Goal: Find specific page/section: Find specific page/section

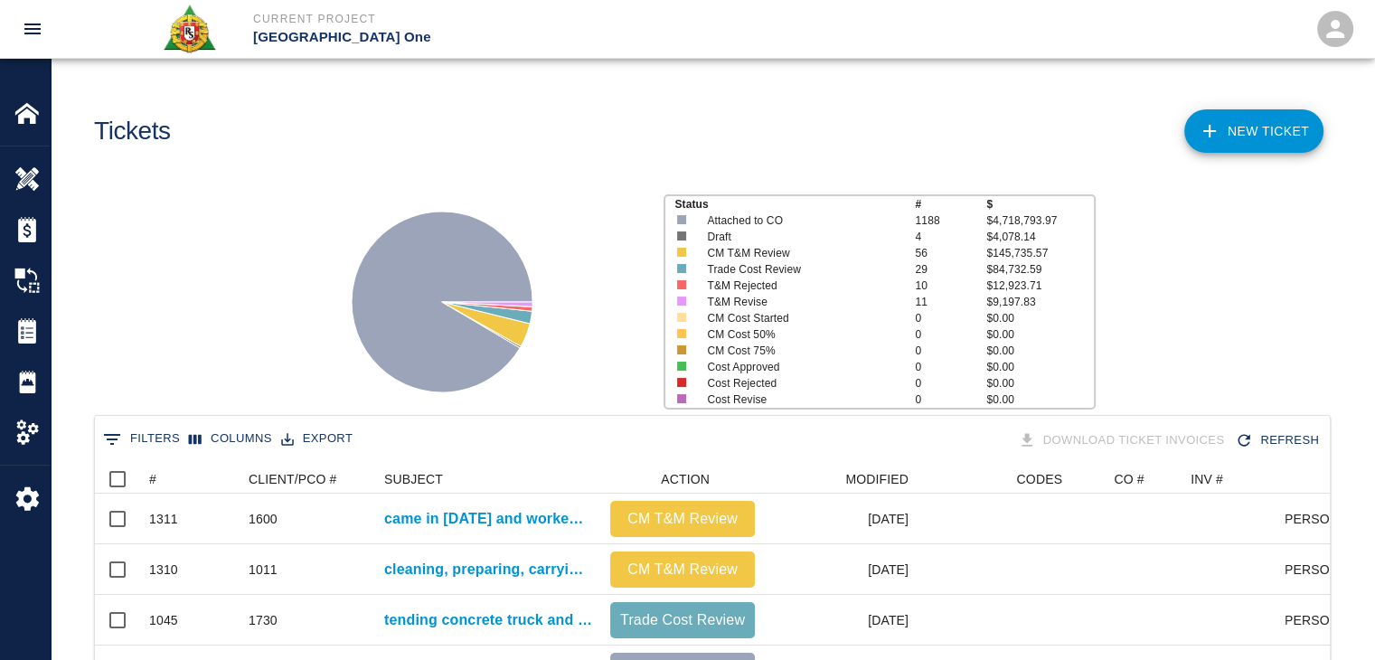
click at [497, 206] on icon at bounding box center [442, 302] width 226 height 226
click at [134, 442] on button "0 Filters" at bounding box center [142, 439] width 86 height 29
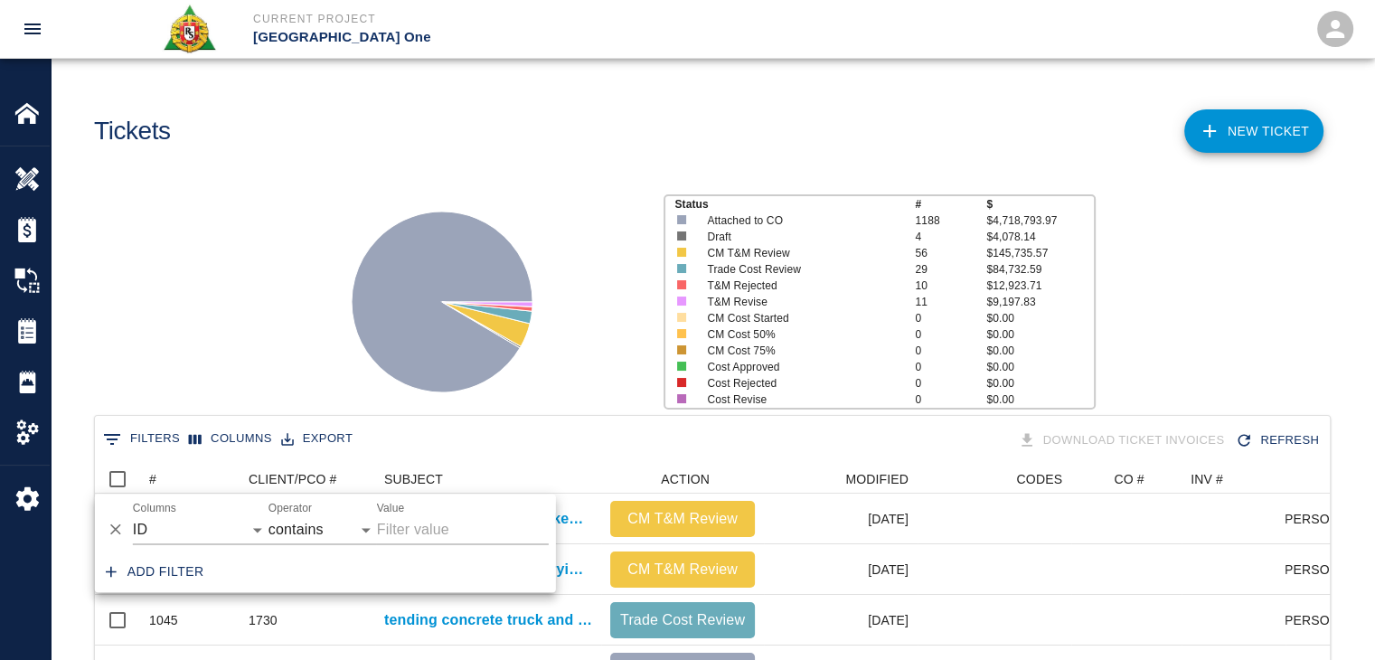
click at [159, 513] on label "Columns" at bounding box center [154, 507] width 43 height 15
click at [159, 515] on select "ID # CLIENT/PCO # SUBJECT DESCRIPTION ACTION WORK MODIFIED CREATED CODES CO # I…" at bounding box center [201, 529] width 136 height 29
click at [179, 527] on select "ID # CLIENT/PCO # SUBJECT DESCRIPTION ACTION WORK MODIFIED CREATED CODES CO # I…" at bounding box center [201, 529] width 136 height 29
click at [133, 515] on select "ID # CLIENT/PCO # SUBJECT DESCRIPTION ACTION WORK MODIFIED CREATED CODES CO # I…" at bounding box center [201, 529] width 136 height 29
click at [197, 523] on select "ID # CLIENT/PCO # SUBJECT DESCRIPTION ACTION WORK MODIFIED CREATED CODES CO # I…" at bounding box center [201, 529] width 136 height 29
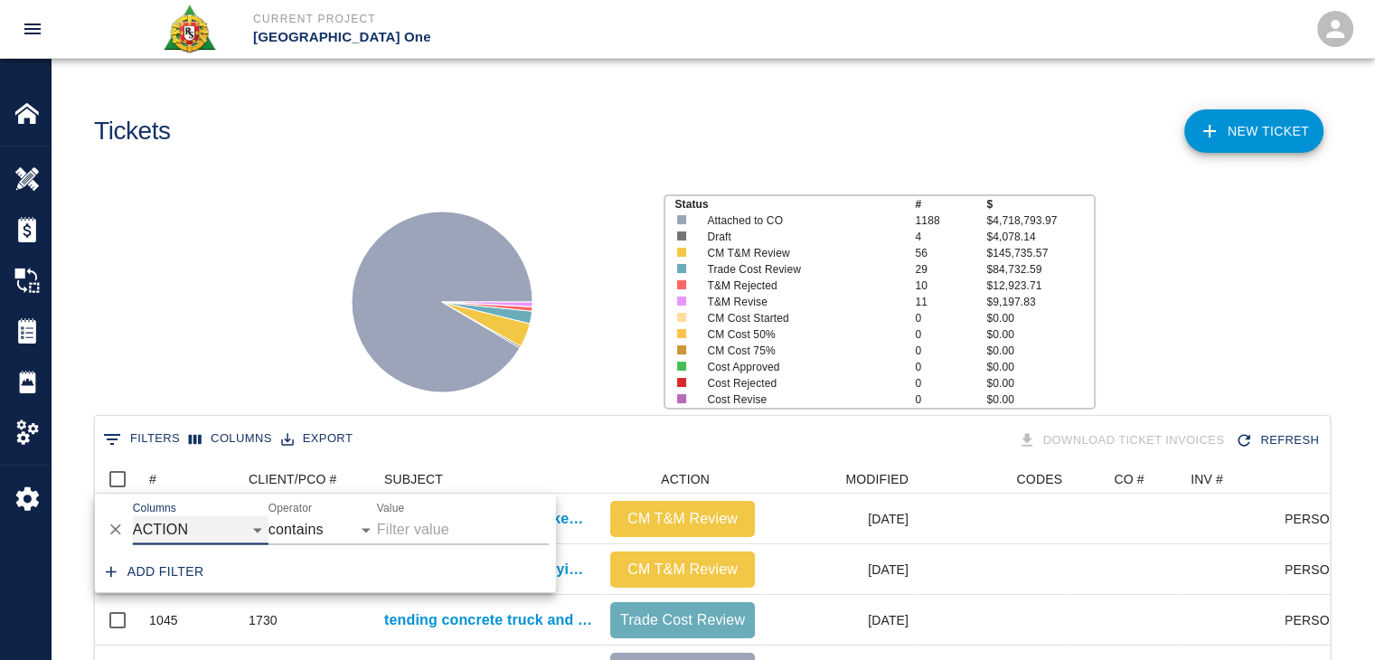
click at [133, 515] on select "ID # CLIENT/PCO # SUBJECT DESCRIPTION ACTION WORK MODIFIED CREATED CODES CO # I…" at bounding box center [201, 529] width 136 height 29
select select "action_id"
click at [400, 525] on input "Value" at bounding box center [463, 529] width 172 height 29
type input "revise"
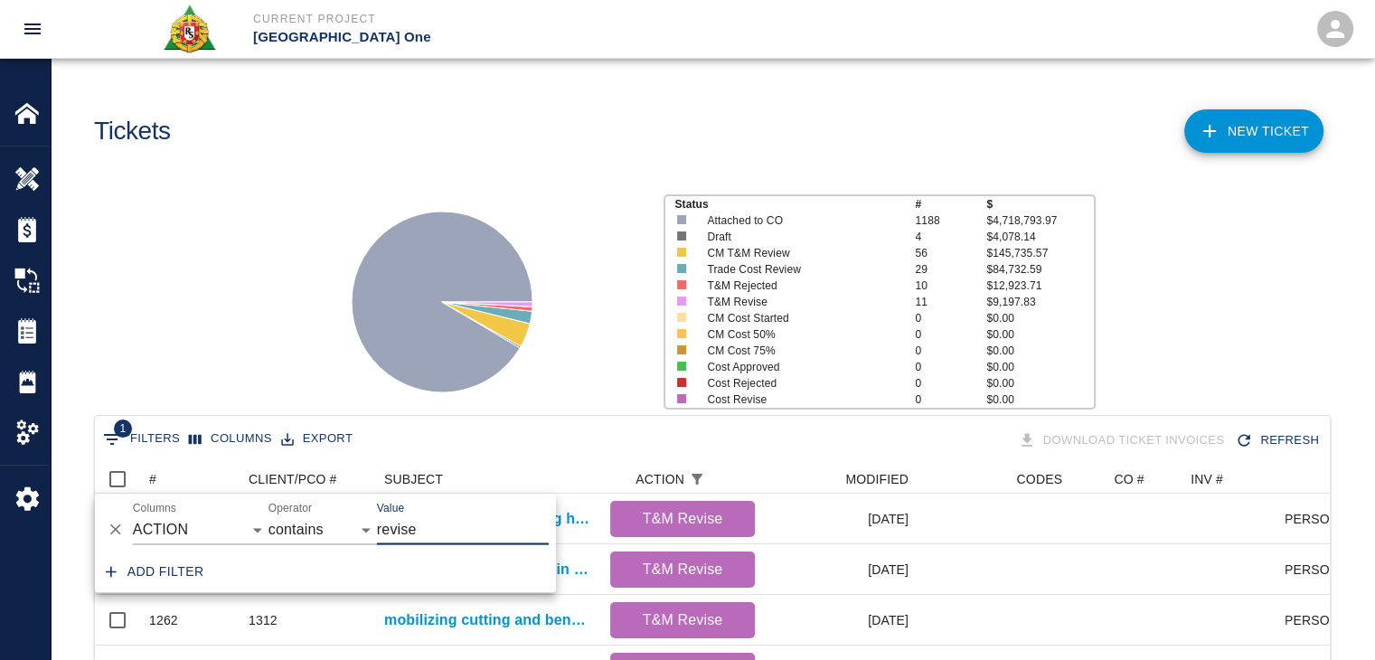
scroll to position [586, 1221]
click at [253, 308] on div "Status # $ Attached to CO 1188 $4,718,793.97 Draft 4 $4,078.14 CM T&M Review 56…" at bounding box center [705, 294] width 1338 height 240
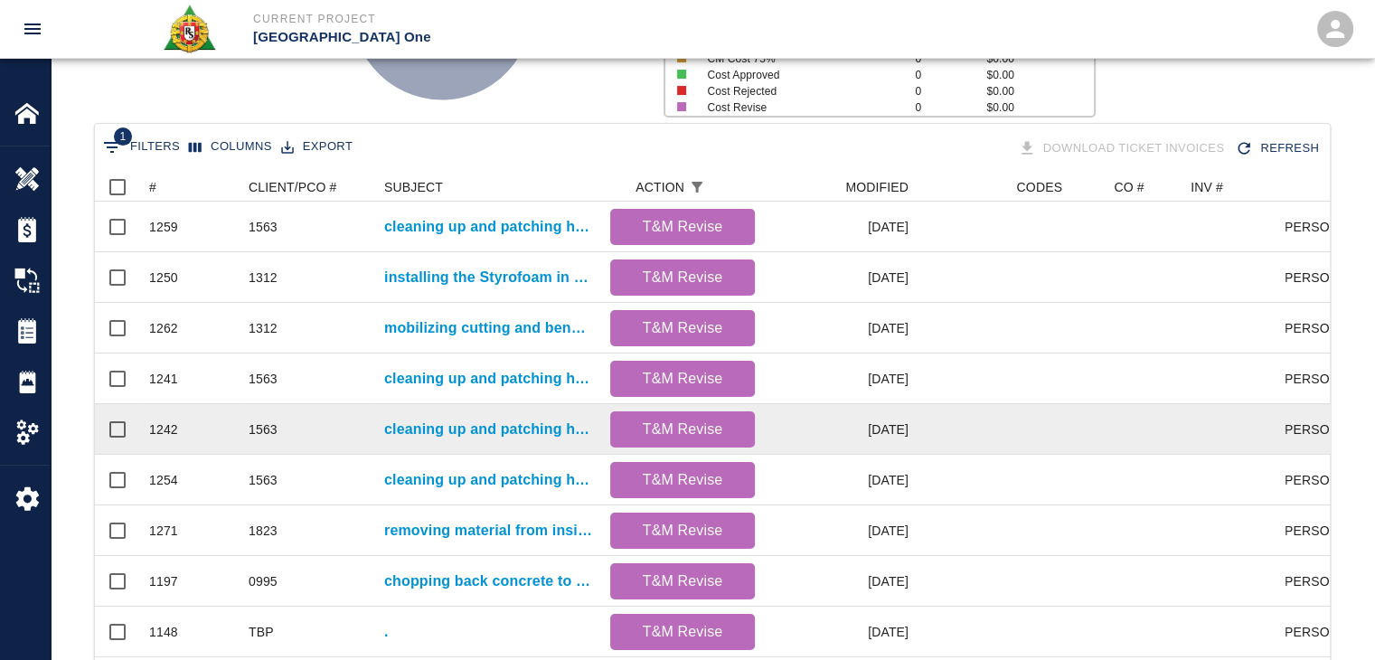
scroll to position [495, 0]
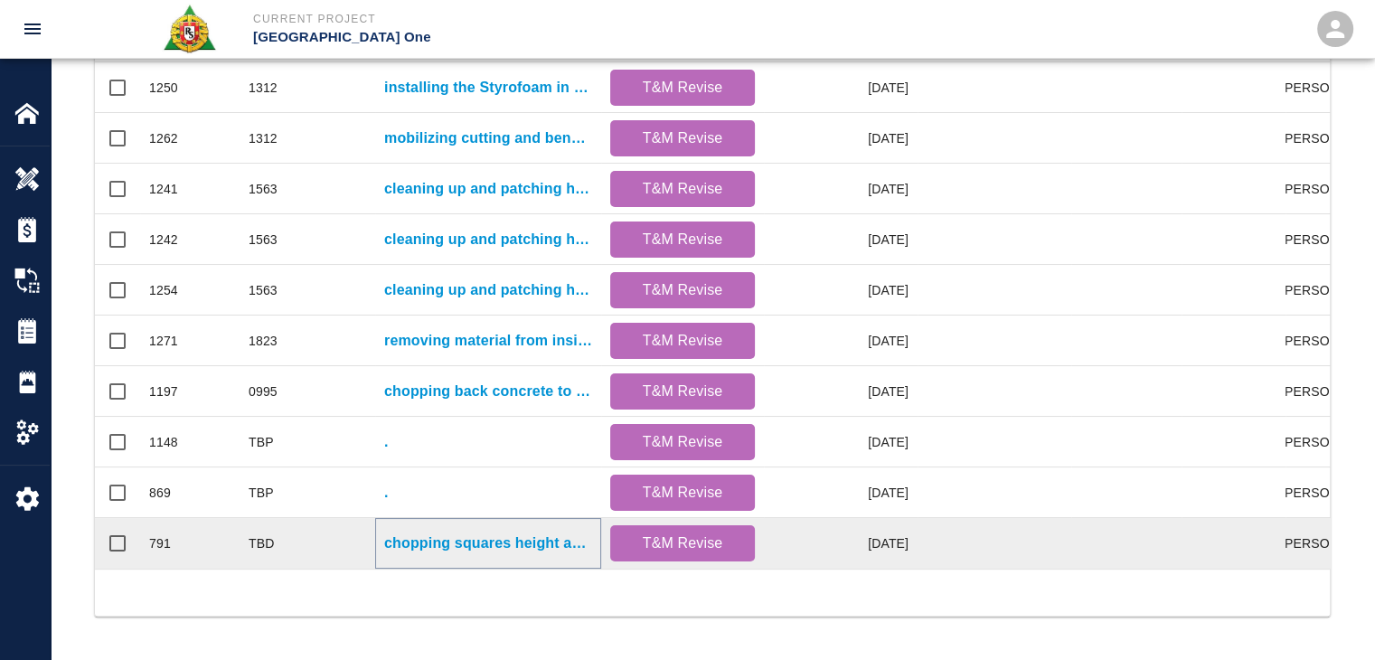
click at [445, 532] on p "chopping squares height and patching grouting surface for location: HHN4/L3- Co…" at bounding box center [488, 543] width 208 height 22
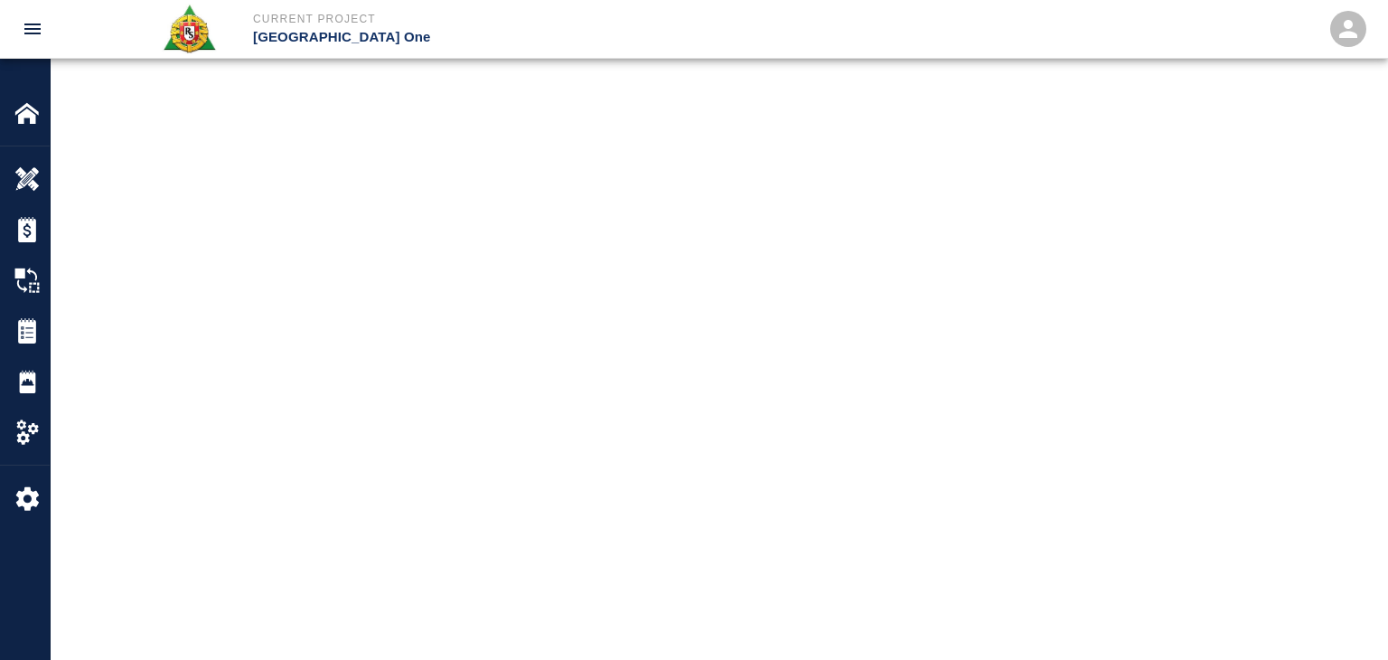
click at [354, 228] on main at bounding box center [719, 330] width 1337 height 660
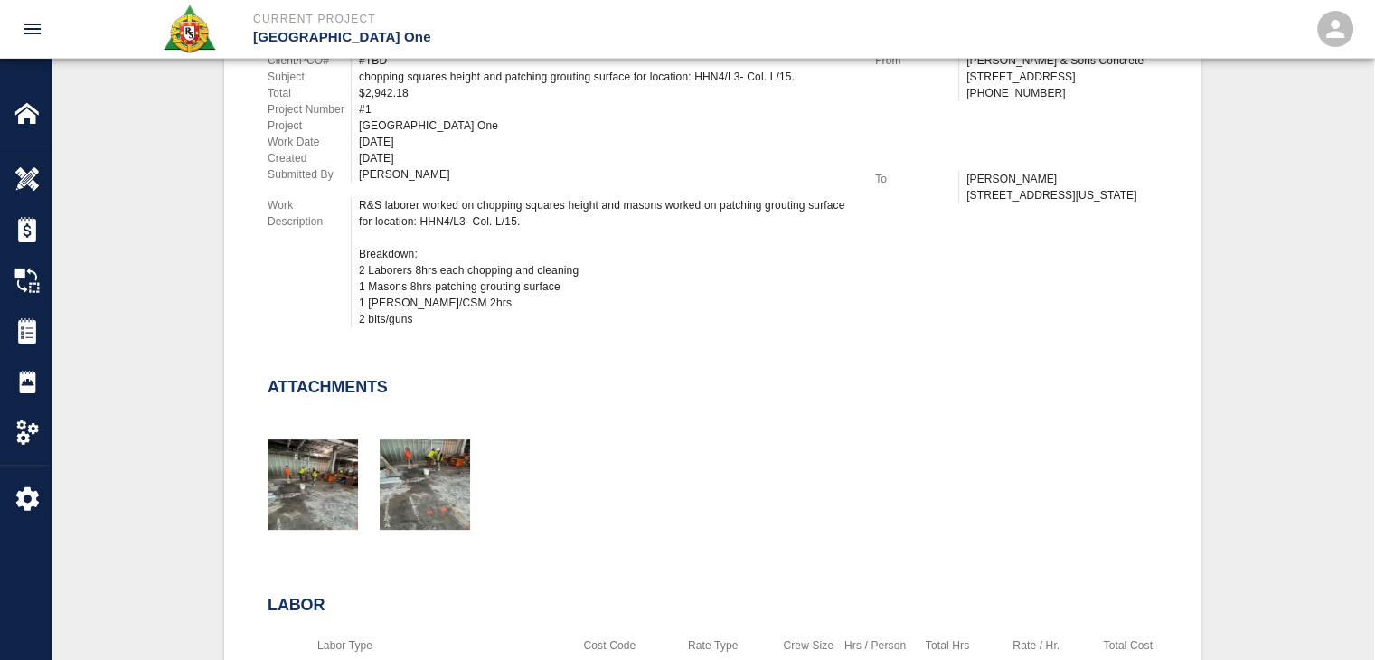
scroll to position [540, 0]
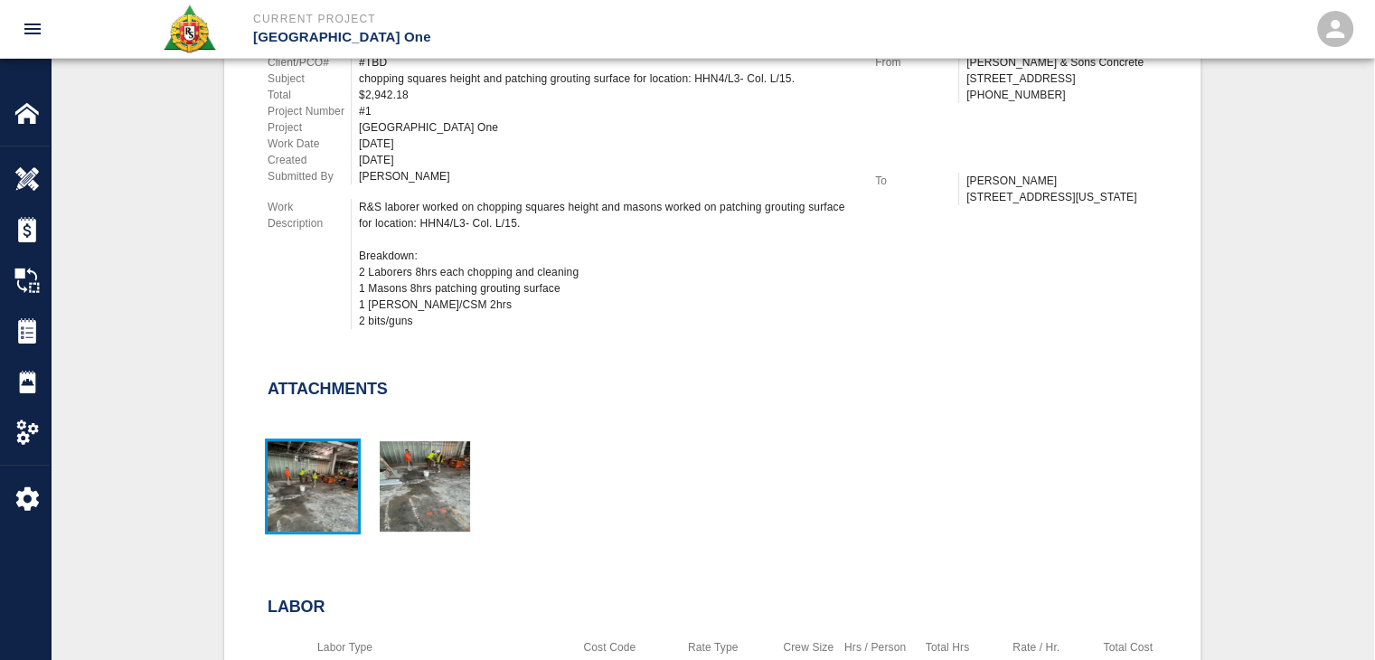
click at [329, 508] on img "button" at bounding box center [313, 486] width 90 height 90
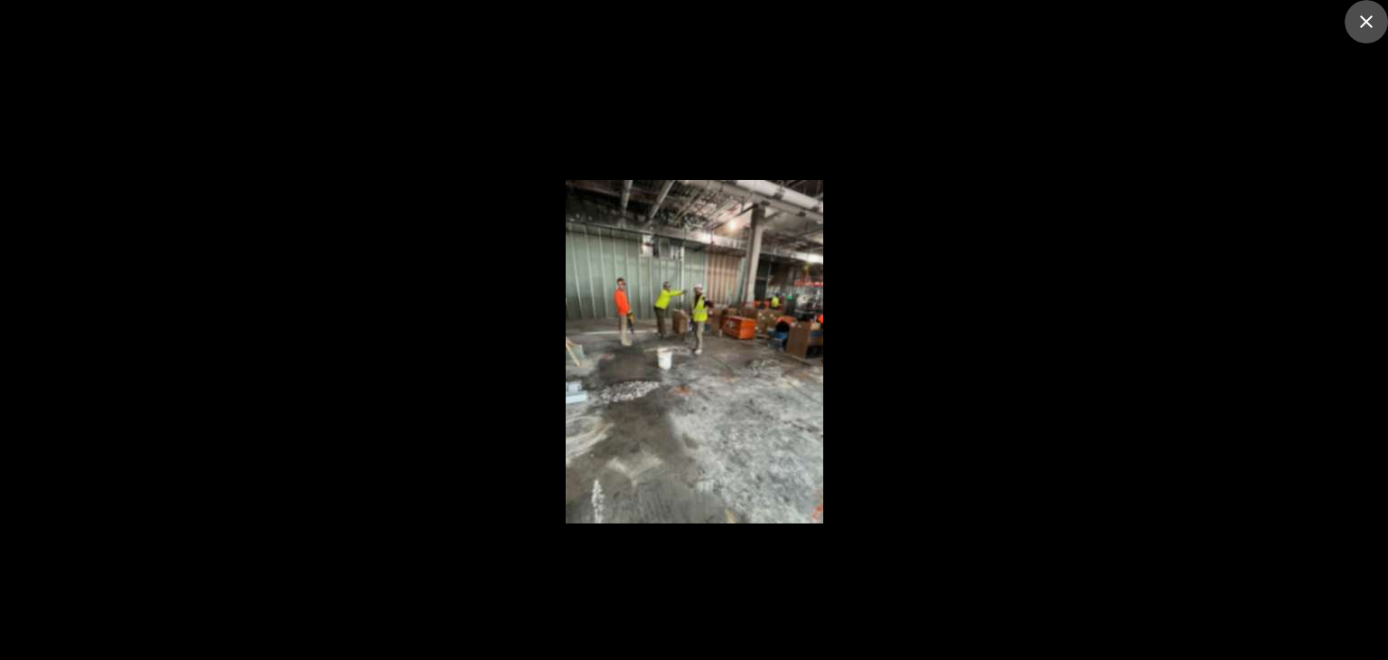
click at [1374, 18] on icon "close" at bounding box center [1367, 22] width 22 height 22
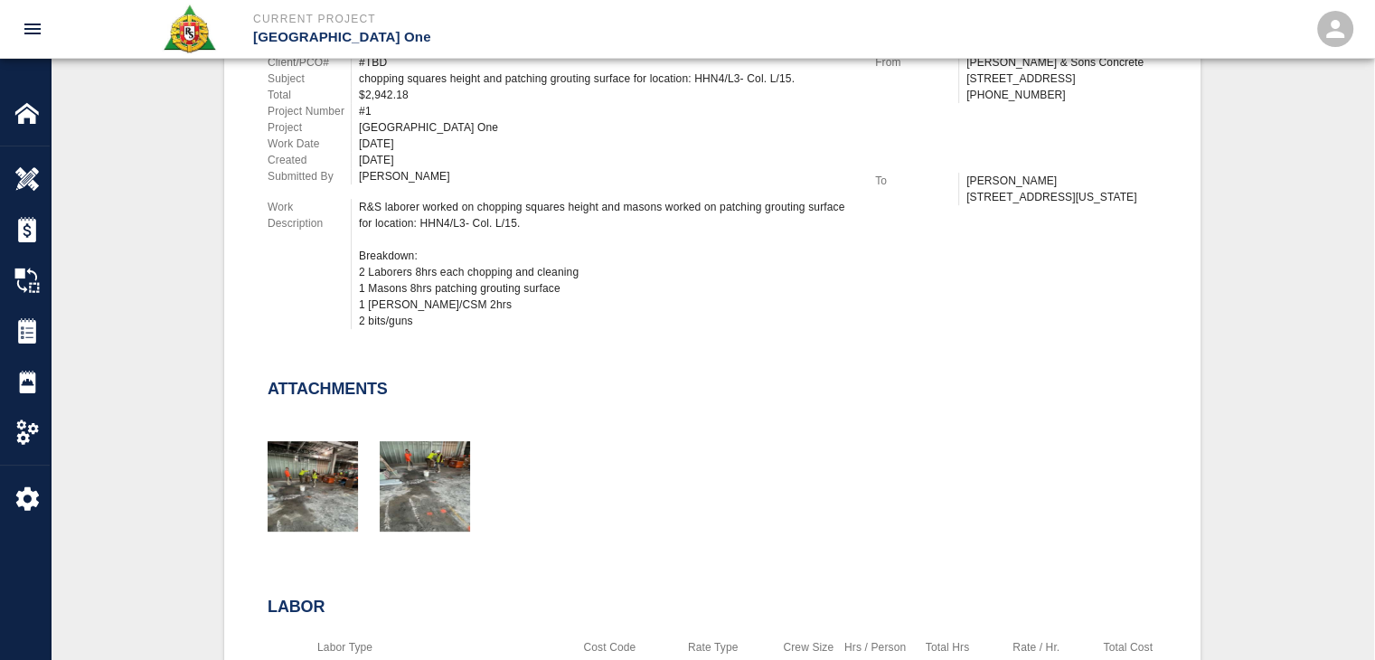
click at [375, 464] on div at bounding box center [414, 478] width 112 height 118
click at [378, 464] on div at bounding box center [414, 478] width 112 height 118
click at [402, 467] on img "button" at bounding box center [425, 486] width 90 height 90
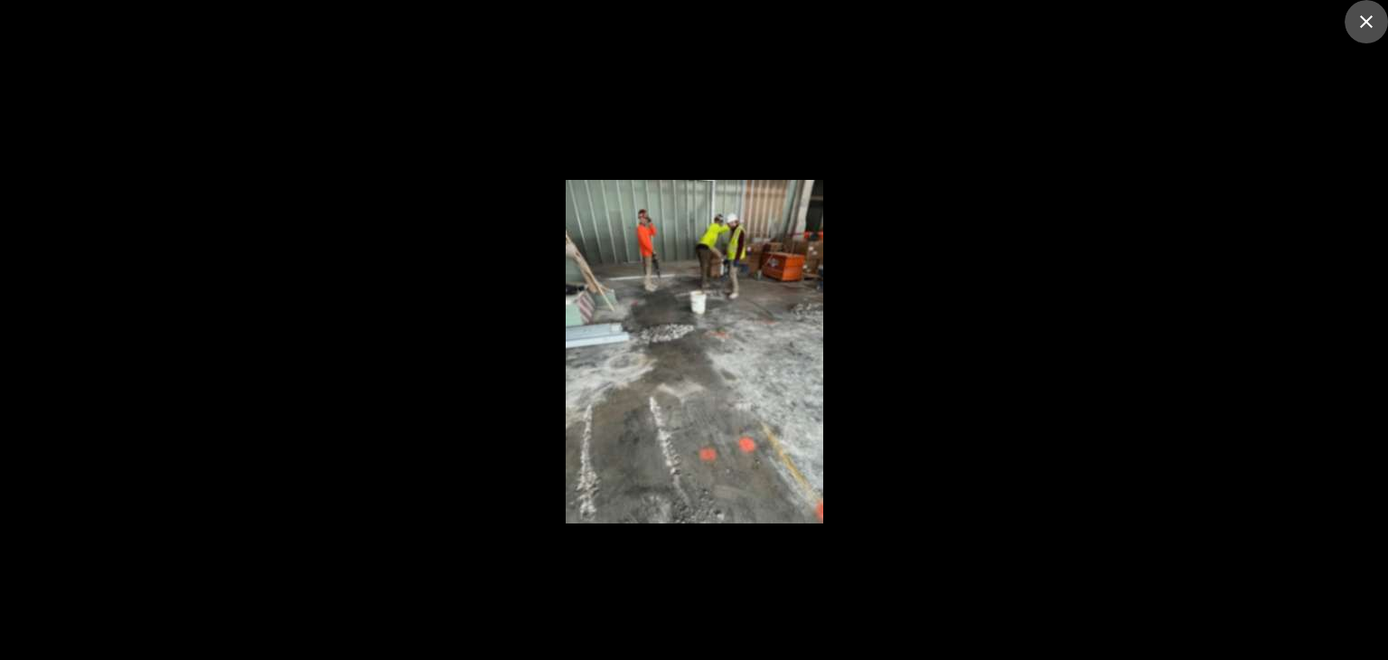
click at [1367, 16] on icon "close" at bounding box center [1367, 22] width 22 height 22
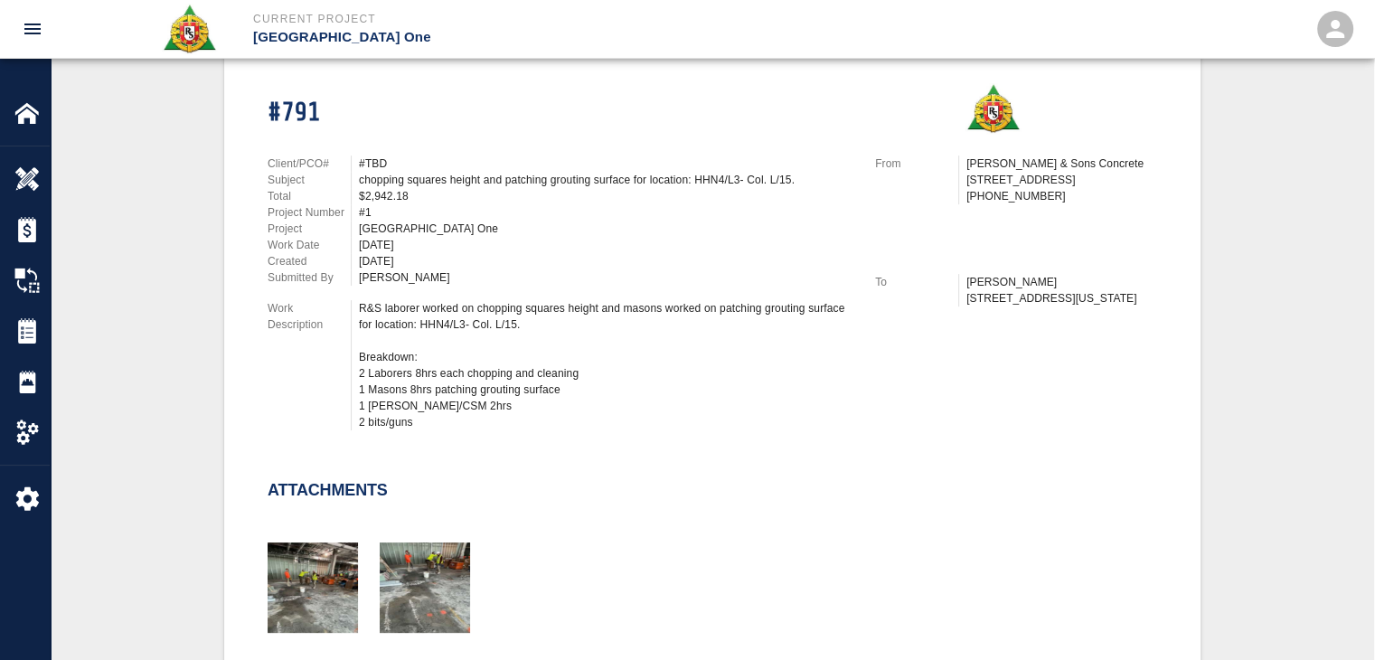
scroll to position [437, 0]
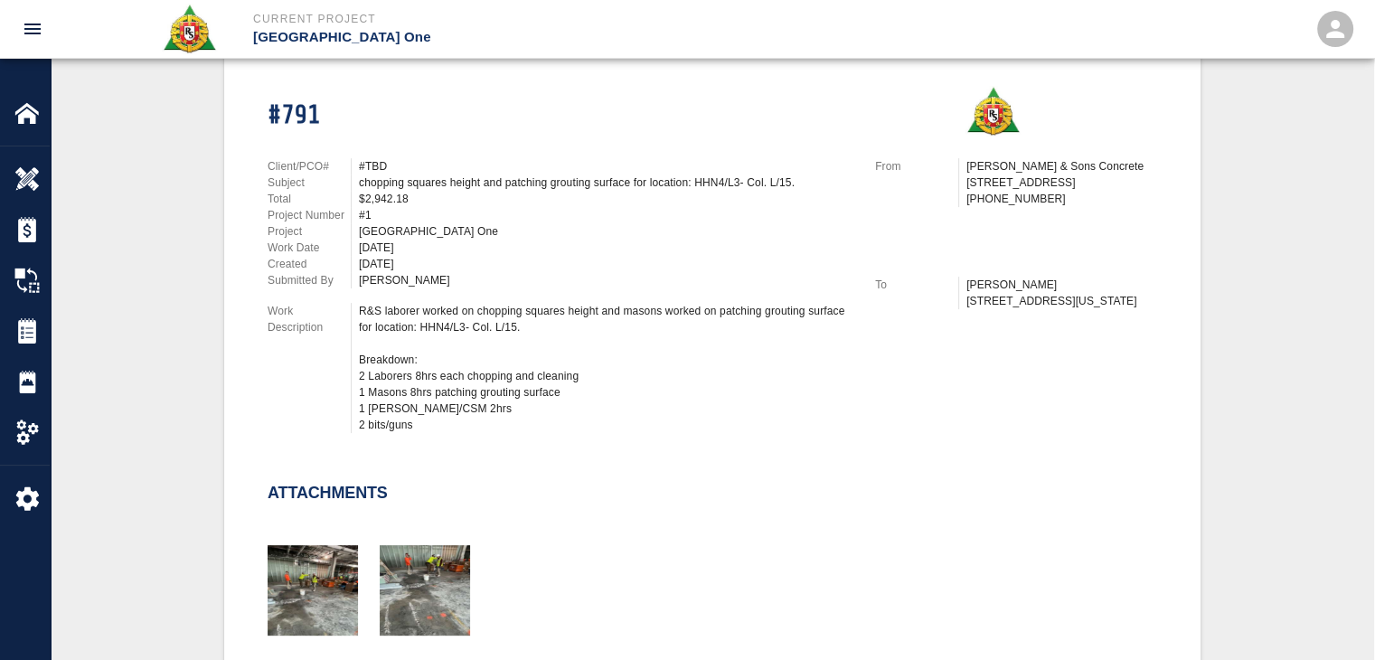
click at [653, 328] on div "R&S laborer worked on chopping squares height and masons worked on patching gro…" at bounding box center [606, 368] width 494 height 130
click at [598, 360] on div "R&S laborer worked on chopping squares height and masons worked on patching gro…" at bounding box center [606, 368] width 494 height 130
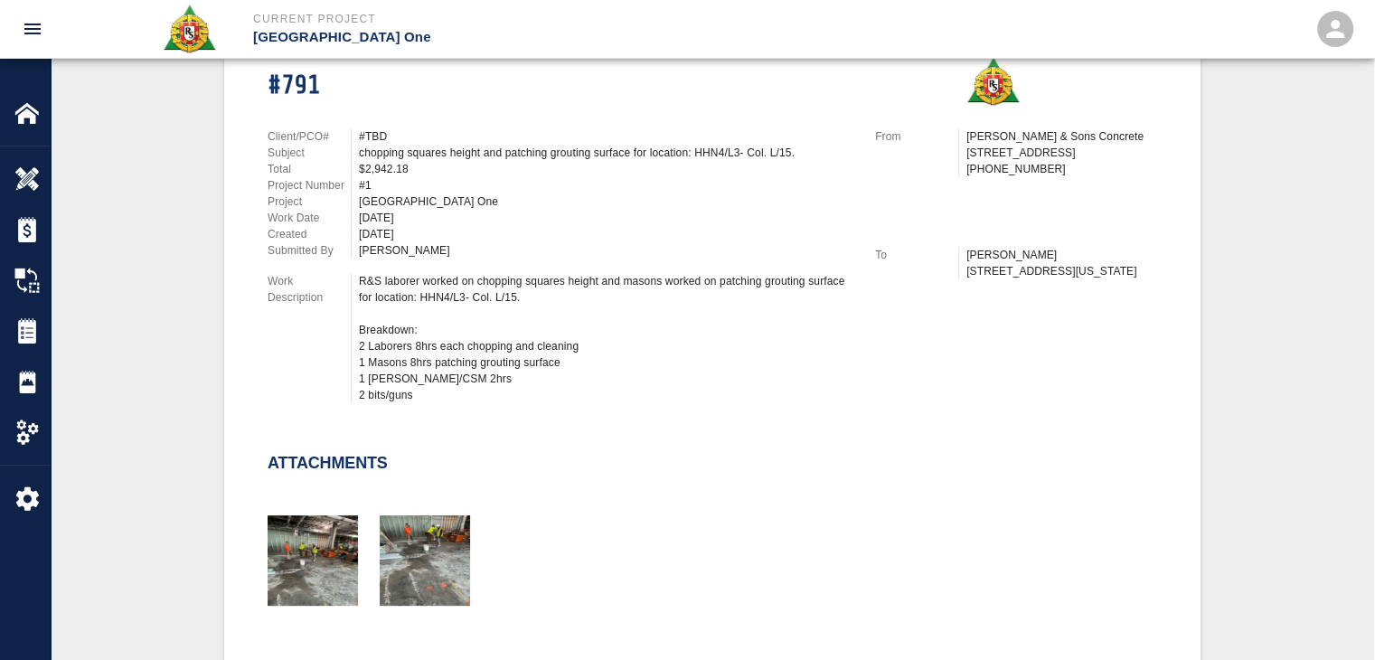
scroll to position [466, 0]
click at [416, 528] on img "button" at bounding box center [425, 560] width 90 height 90
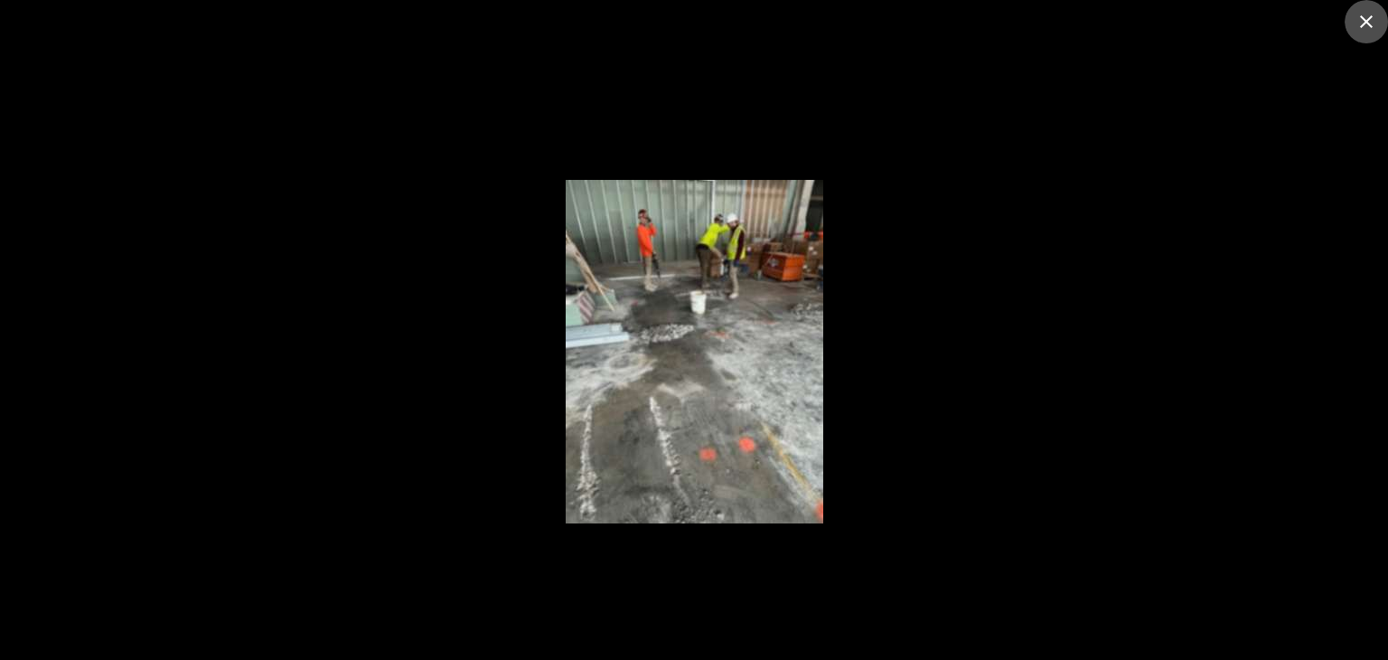
click at [1363, 15] on icon "close" at bounding box center [1367, 22] width 22 height 22
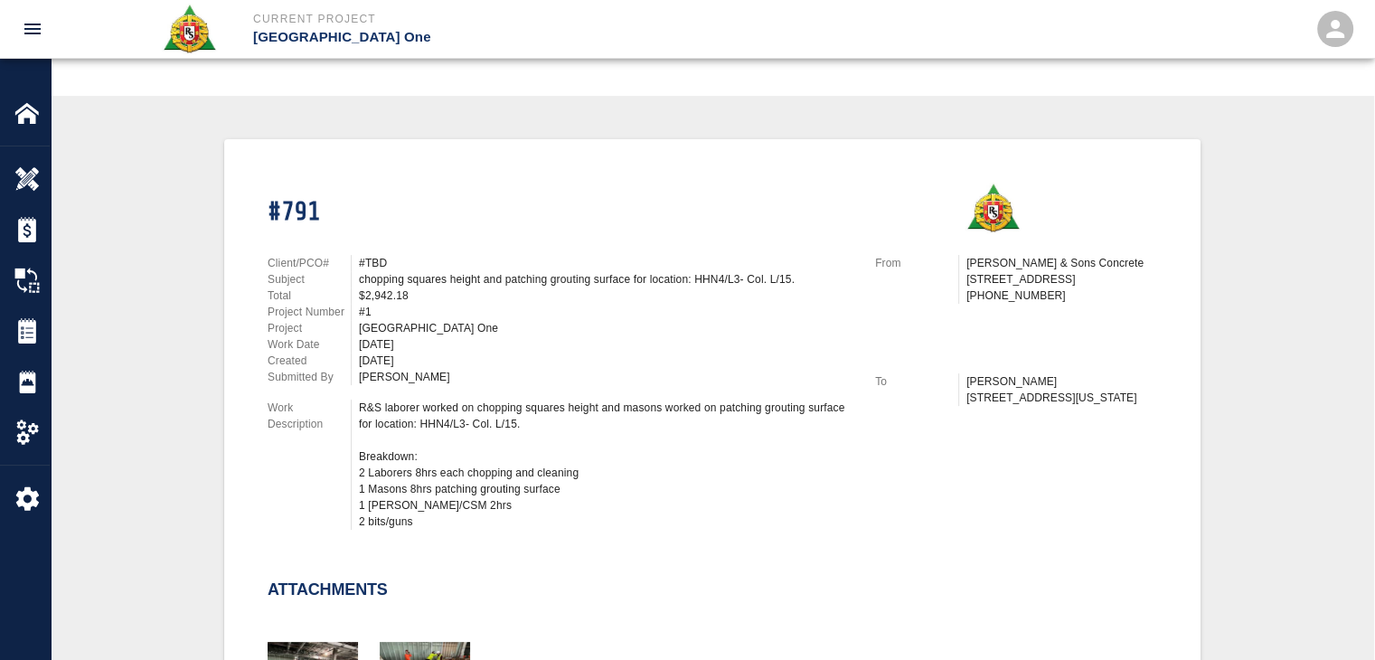
click at [504, 289] on div "$2,942.18" at bounding box center [606, 295] width 494 height 16
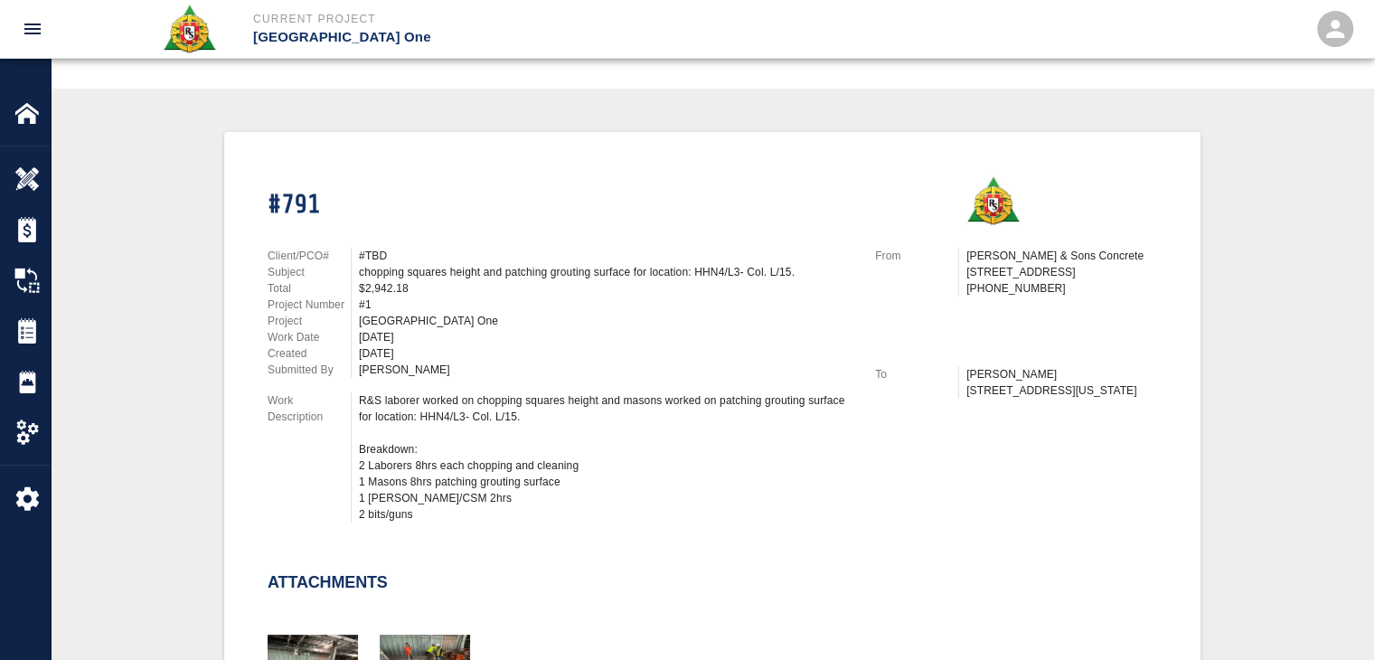
scroll to position [0, 0]
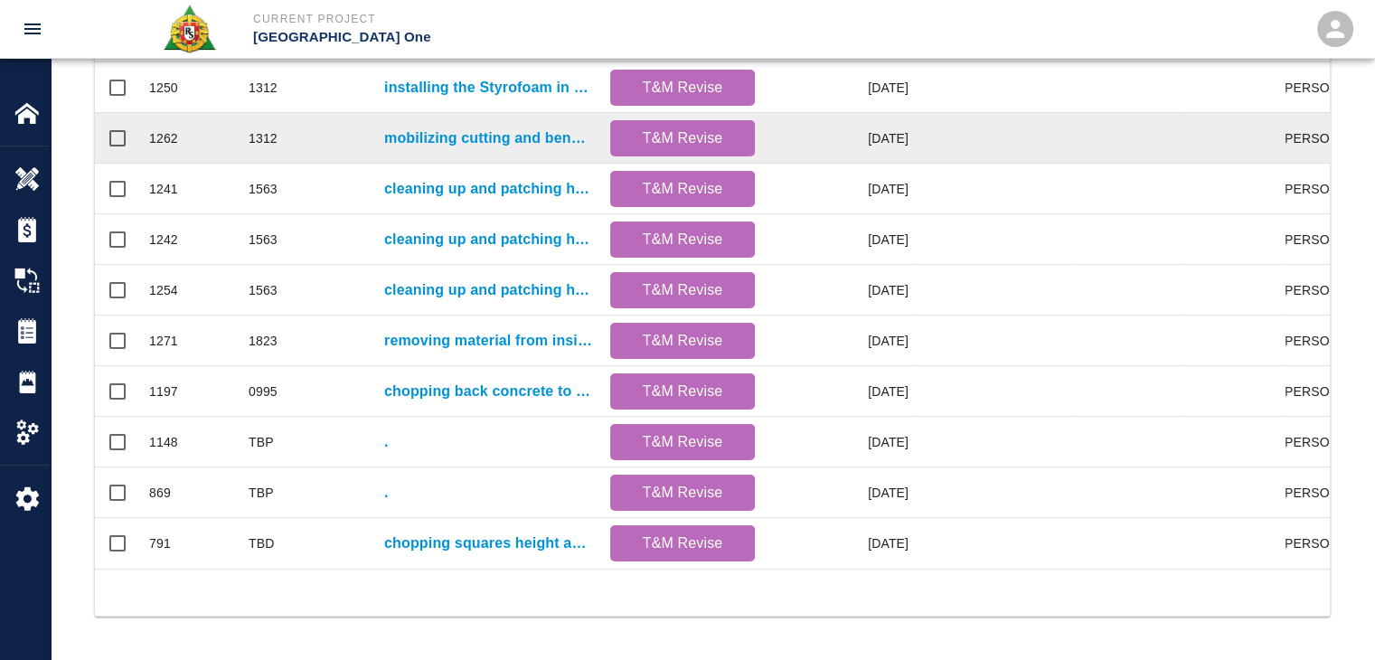
scroll to position [495, 0]
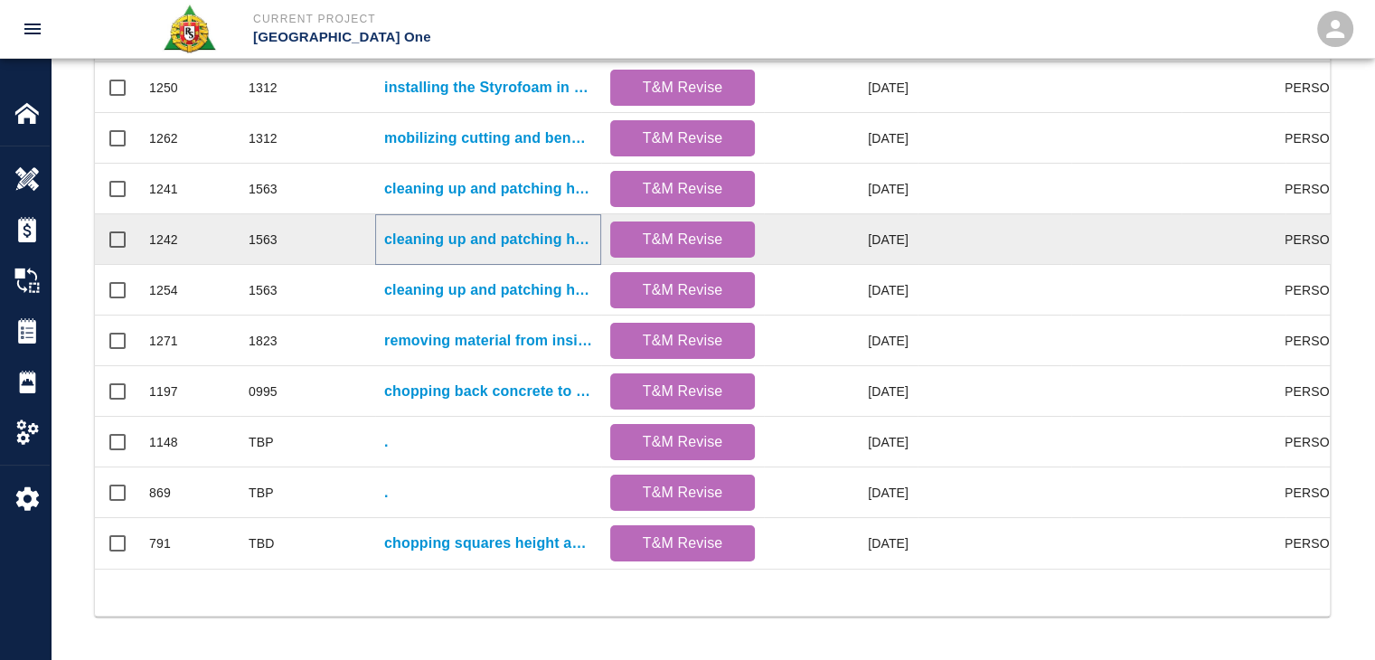
click at [408, 229] on p "cleaning up and patching holes in diving boards for Gate #10, #11." at bounding box center [488, 240] width 208 height 22
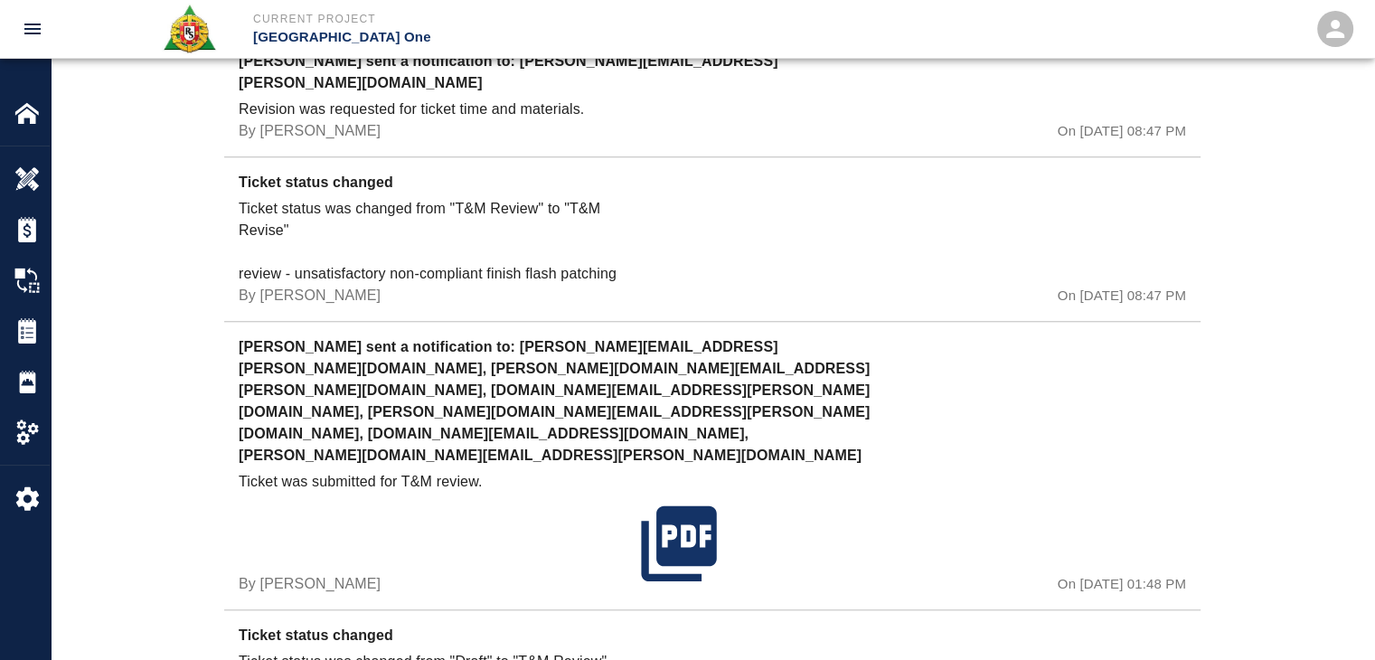
scroll to position [1592, 0]
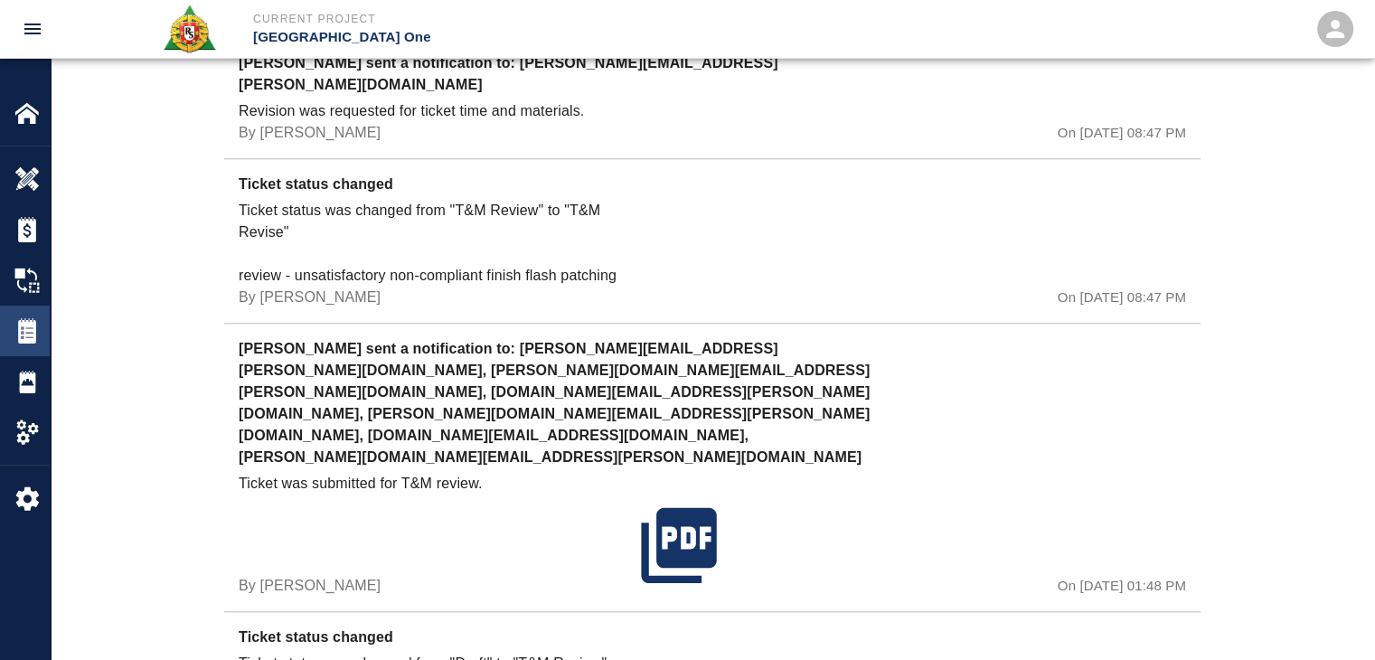
click at [26, 341] on img at bounding box center [26, 330] width 25 height 25
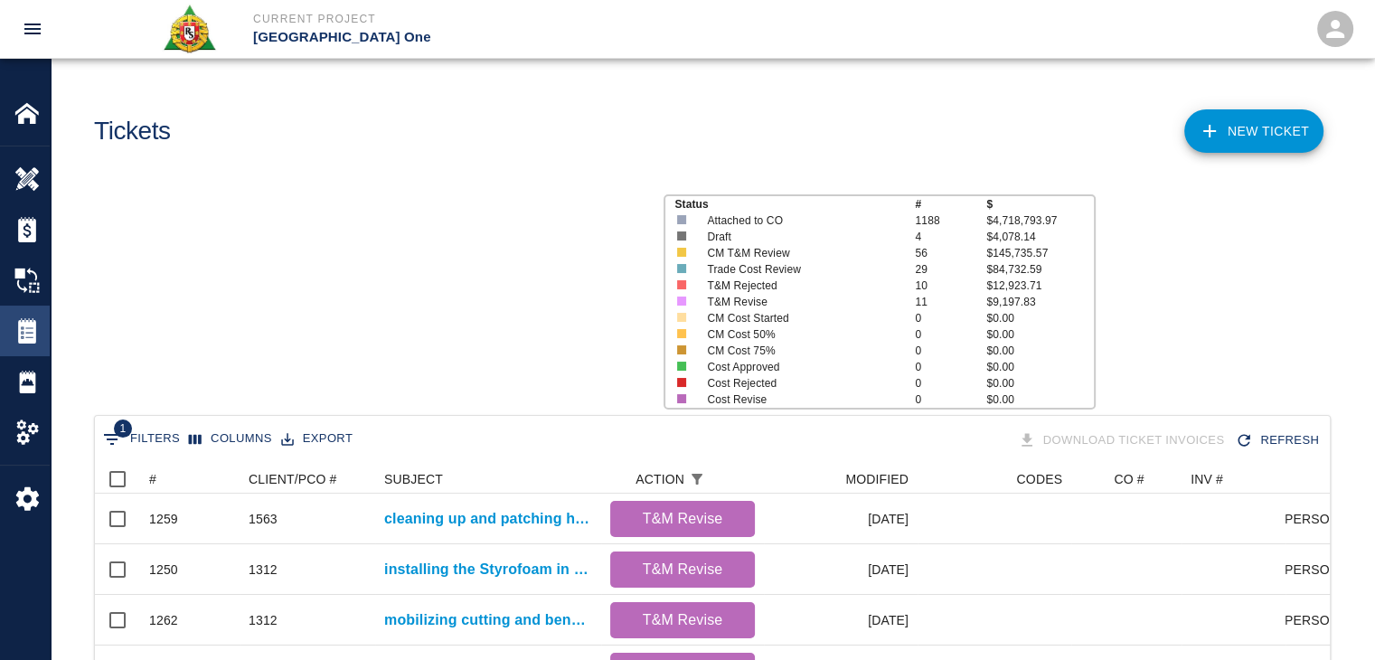
scroll to position [586, 1221]
